Goal: Find specific page/section: Find specific page/section

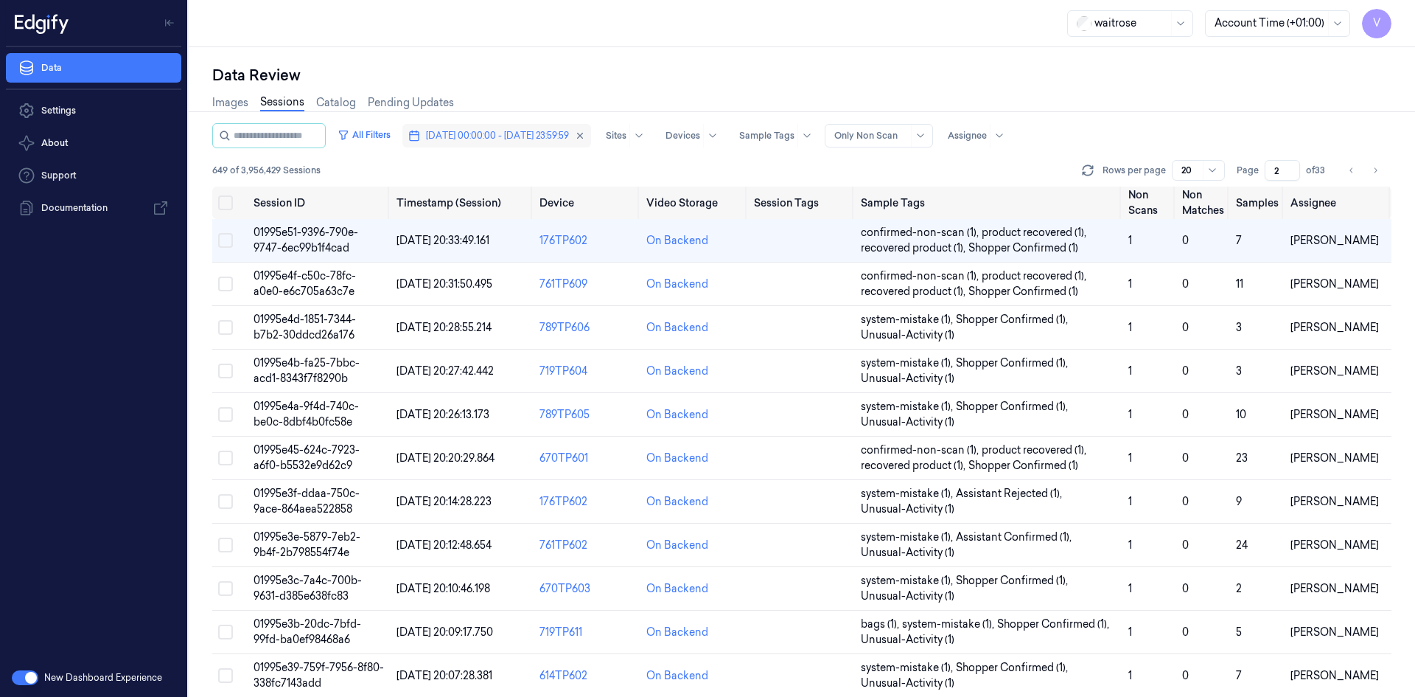
click at [569, 137] on span "[DATE] 00:00:00 - [DATE] 23:59:59" at bounding box center [497, 135] width 143 height 13
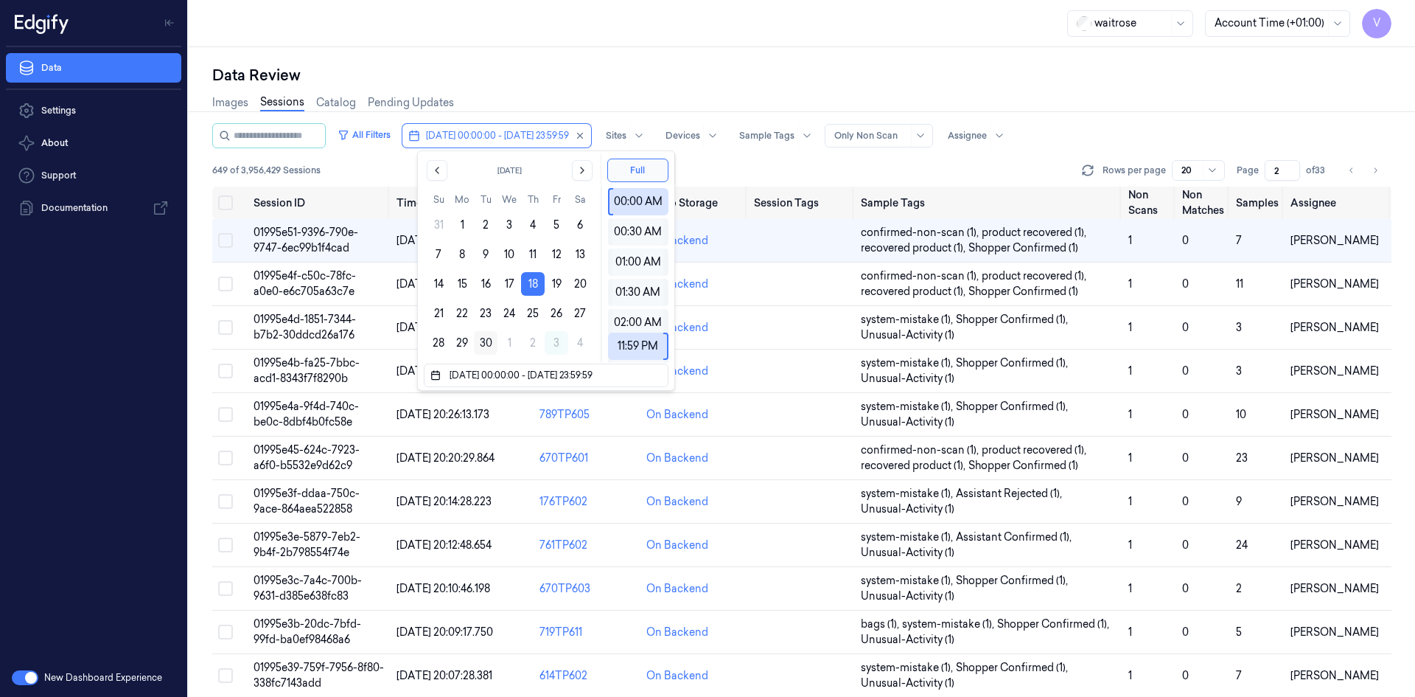
click at [487, 340] on button "30" at bounding box center [486, 343] width 24 height 24
click at [532, 279] on button "18" at bounding box center [533, 284] width 24 height 24
type input "[DATE] 00:00:00 - [DATE] 23:59:59"
click at [532, 279] on button "18" at bounding box center [533, 284] width 24 height 24
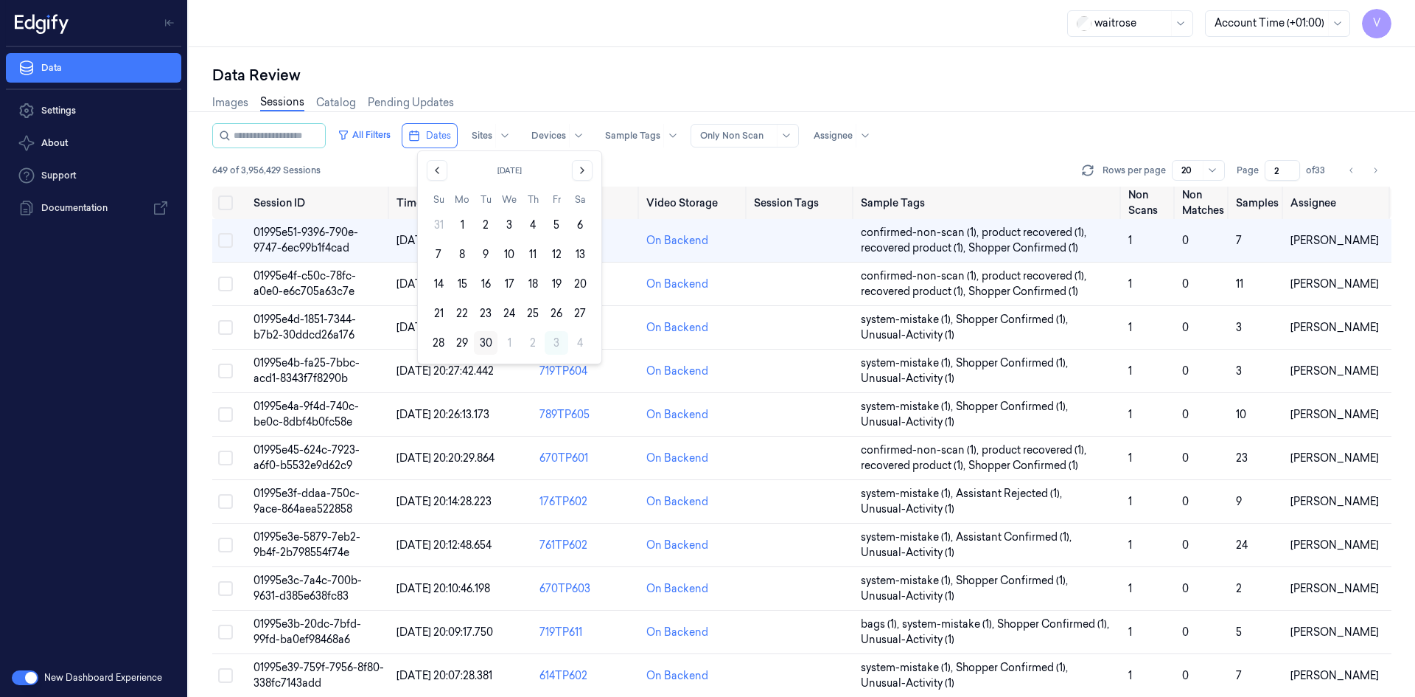
click at [487, 338] on button "30" at bounding box center [486, 343] width 24 height 24
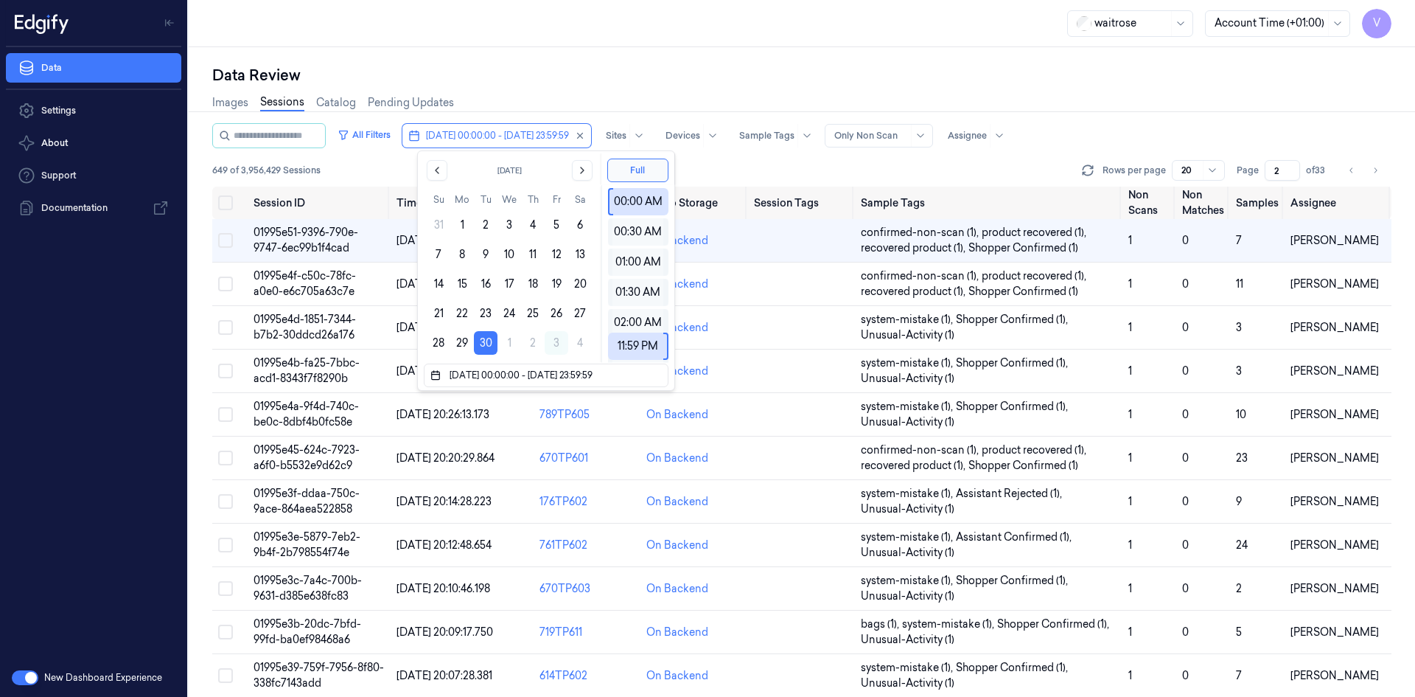
click at [587, 65] on div "Data Review" at bounding box center [802, 75] width 1180 height 21
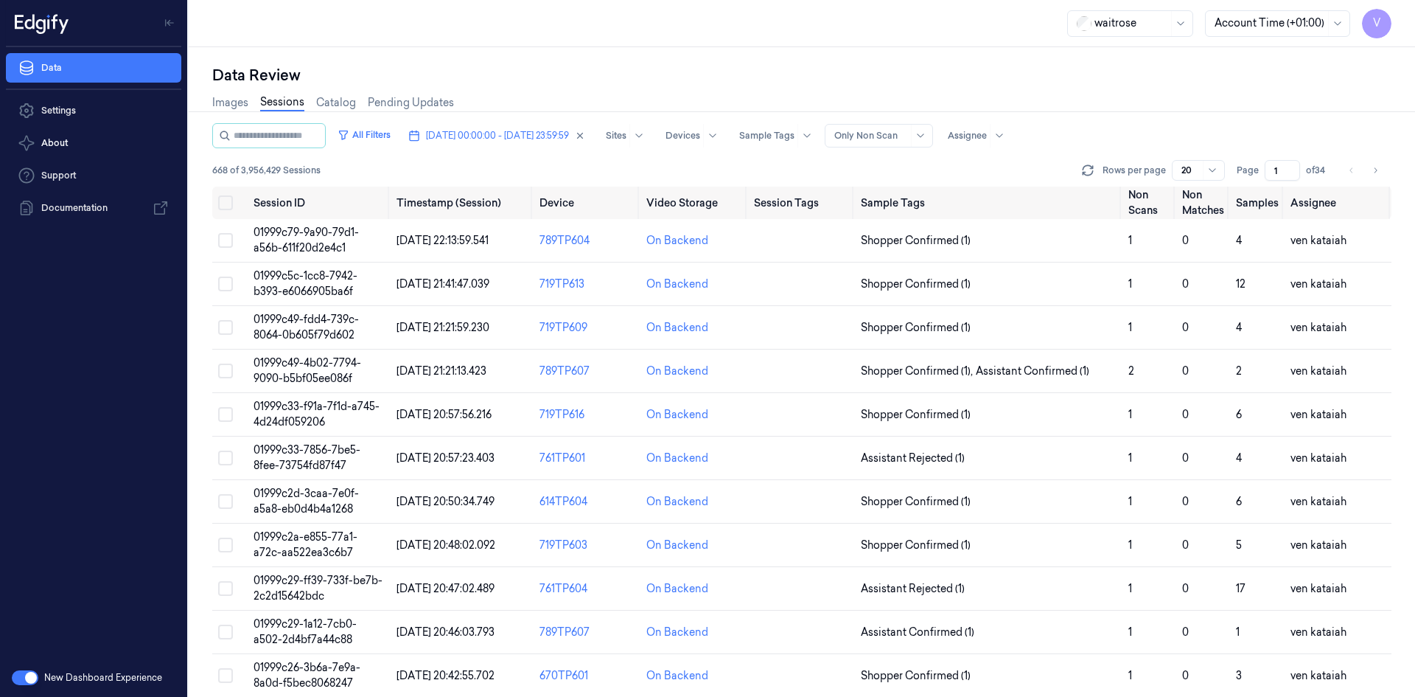
drag, startPoint x: 1280, startPoint y: 171, endPoint x: 1240, endPoint y: 185, distance: 42.2
click at [1240, 185] on div "All Filters [DATE] 00:00:00 - [DATE] 23:59:59 Sites Devices Sample Tags Alert T…" at bounding box center [802, 154] width 1180 height 63
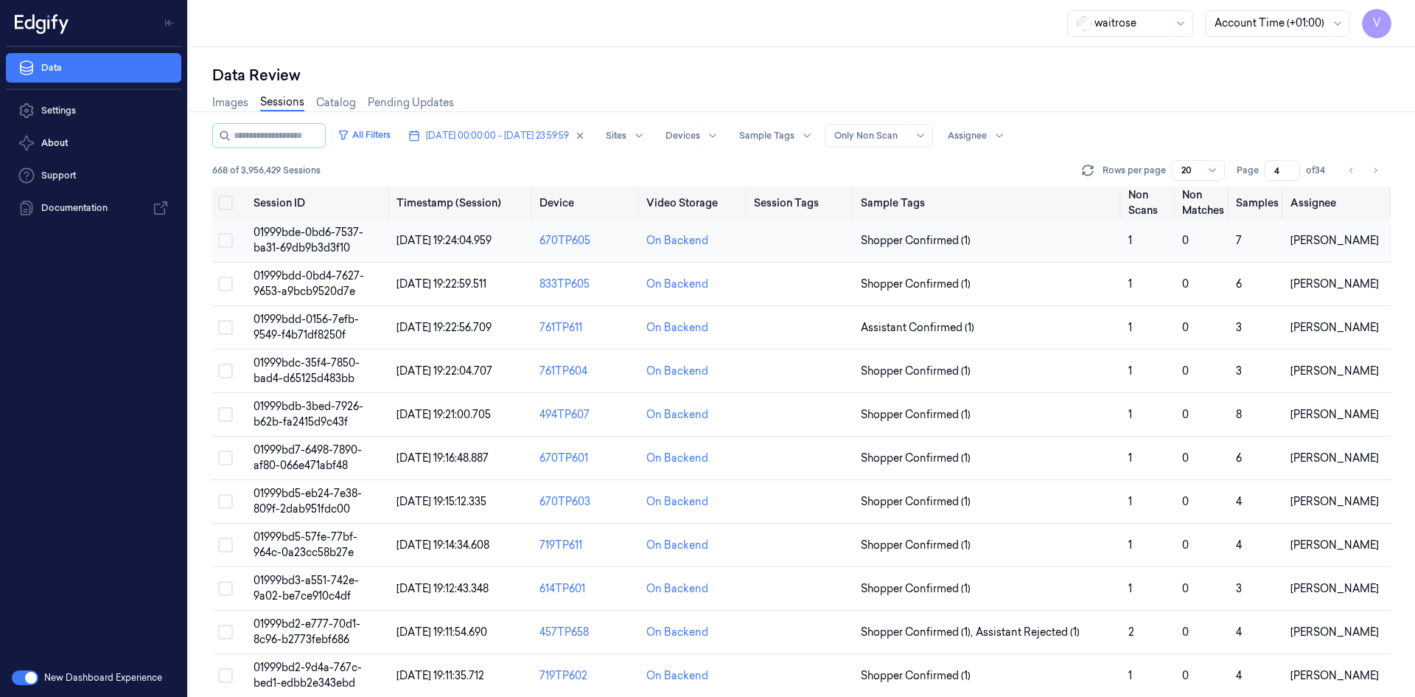
type input "4"
click at [302, 246] on span "01999bde-0bd6-7537-ba31-69db9b3d3f10" at bounding box center [309, 240] width 110 height 29
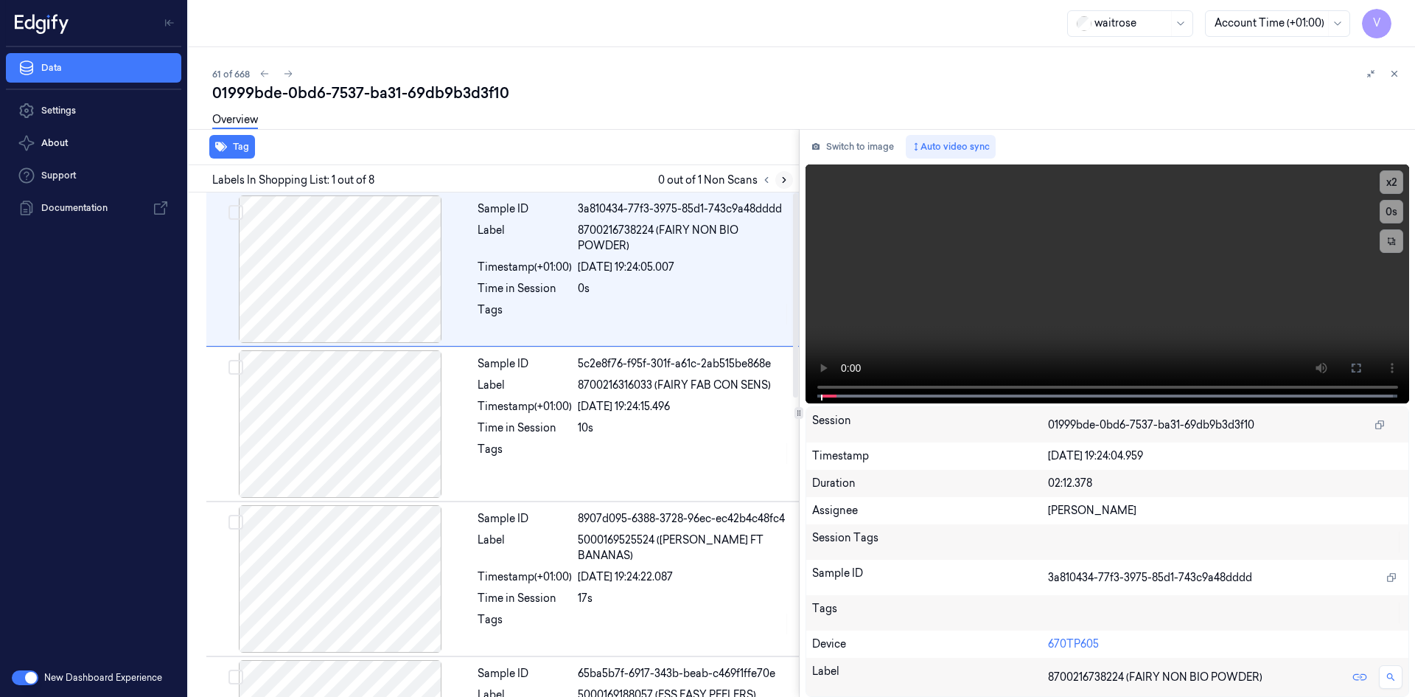
click at [788, 175] on icon at bounding box center [784, 180] width 10 height 10
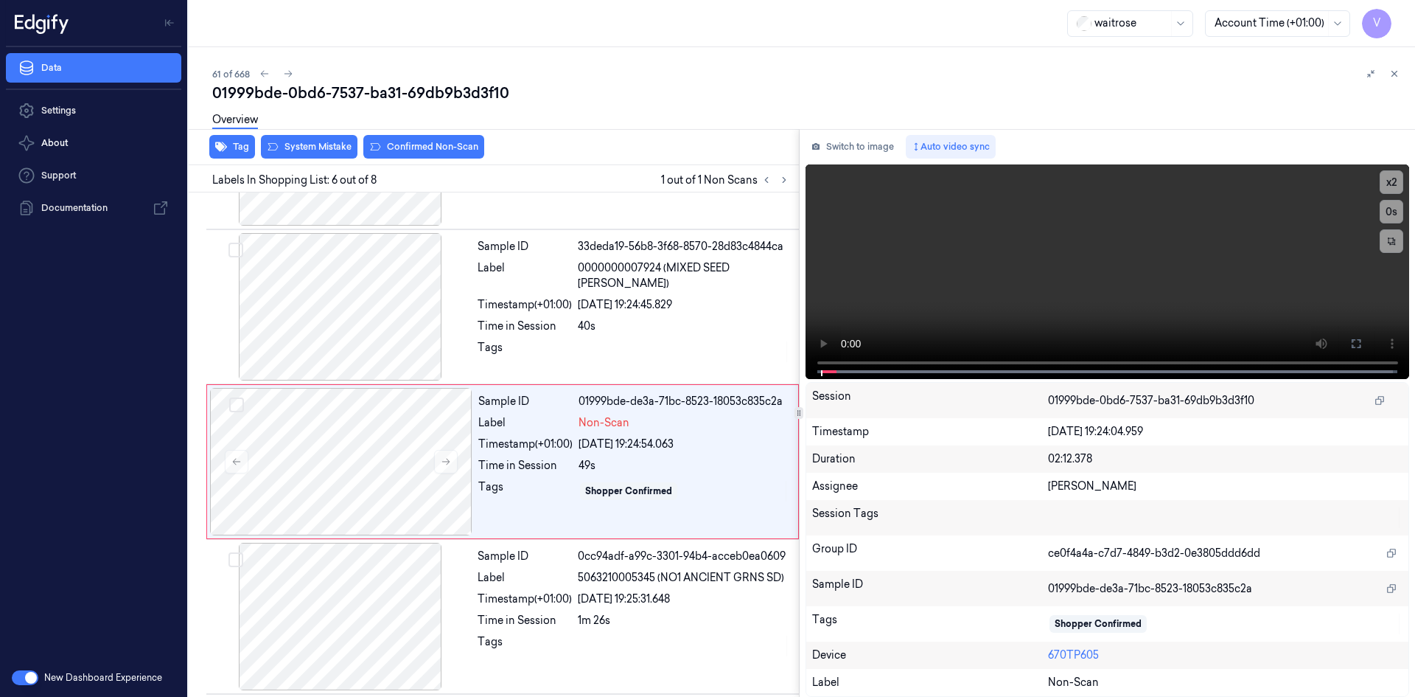
scroll to position [599, 0]
